Goal: Use online tool/utility: Utilize a website feature to perform a specific function

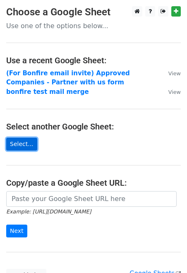
click at [21, 145] on link "Select..." at bounding box center [21, 144] width 31 height 13
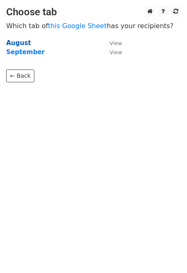
click at [17, 42] on strong "August" at bounding box center [18, 42] width 25 height 7
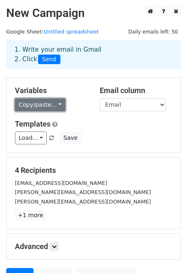
click at [57, 107] on link "Copy/paste..." at bounding box center [40, 105] width 51 height 13
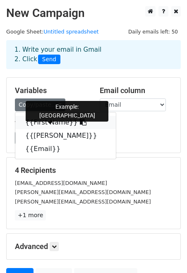
click at [58, 123] on link "{{First Name}}" at bounding box center [65, 122] width 101 height 13
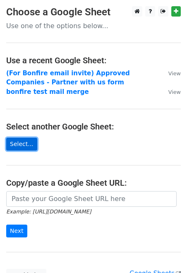
click at [28, 147] on link "Select..." at bounding box center [21, 144] width 31 height 13
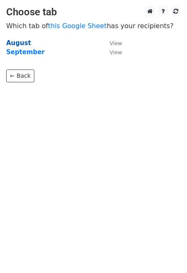
click at [19, 44] on strong "August" at bounding box center [18, 42] width 25 height 7
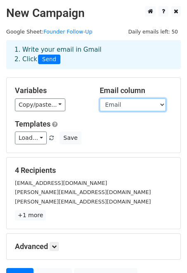
click at [161, 105] on select "First Name Webster Email" at bounding box center [133, 105] width 66 height 13
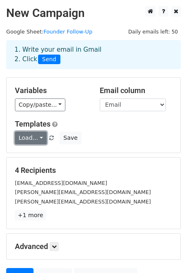
click at [38, 144] on link "Load..." at bounding box center [31, 138] width 32 height 13
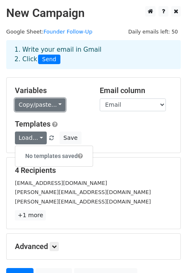
click at [52, 104] on link "Copy/paste..." at bounding box center [40, 105] width 51 height 13
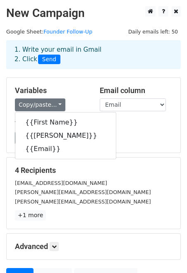
click at [137, 132] on div "Templates Load... No templates saved Save" at bounding box center [94, 132] width 170 height 25
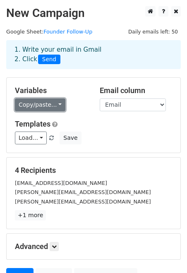
click at [56, 104] on link "Copy/paste..." at bounding box center [40, 105] width 51 height 13
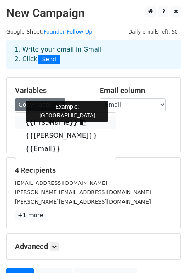
click at [47, 122] on link "{{First Name}}" at bounding box center [65, 122] width 101 height 13
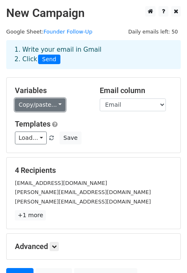
click at [53, 106] on link "Copy/paste..." at bounding box center [40, 105] width 51 height 13
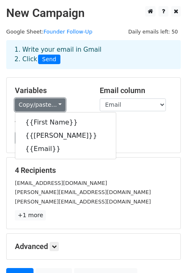
click at [53, 106] on link "Copy/paste..." at bounding box center [40, 105] width 51 height 13
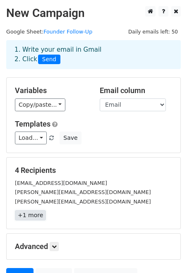
click at [21, 220] on link "+1 more" at bounding box center [30, 215] width 31 height 10
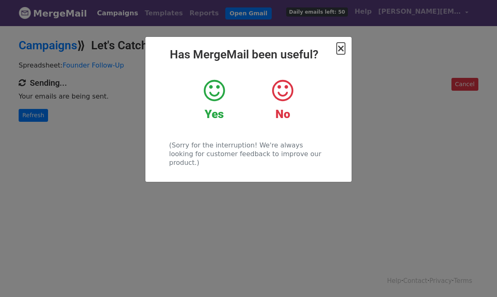
click at [338, 50] on span "×" at bounding box center [341, 49] width 8 height 12
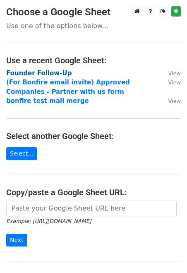
click at [53, 71] on strong "Founder Follow-Up" at bounding box center [38, 73] width 65 height 7
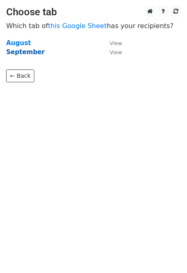
click at [29, 54] on strong "September" at bounding box center [25, 51] width 39 height 7
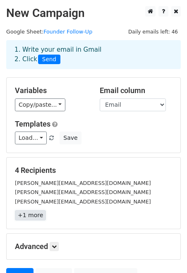
click at [34, 215] on link "+1 more" at bounding box center [30, 215] width 31 height 10
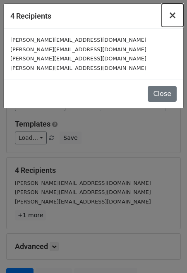
click at [175, 16] on span "×" at bounding box center [173, 16] width 8 height 12
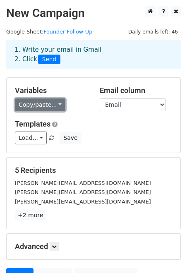
click at [58, 102] on link "Copy/paste..." at bounding box center [40, 105] width 51 height 13
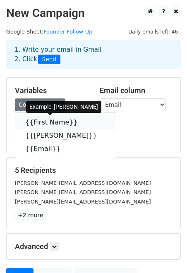
click at [54, 121] on link "{{First Name}}" at bounding box center [65, 122] width 101 height 13
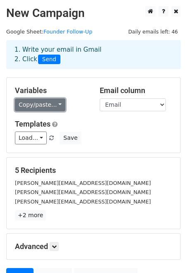
click at [51, 105] on link "Copy/paste..." at bounding box center [40, 105] width 51 height 13
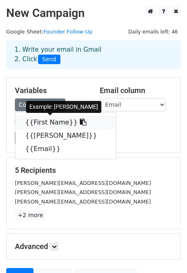
click at [48, 120] on link "{{First Name}}" at bounding box center [65, 122] width 101 height 13
